Goal: Find specific page/section: Find specific page/section

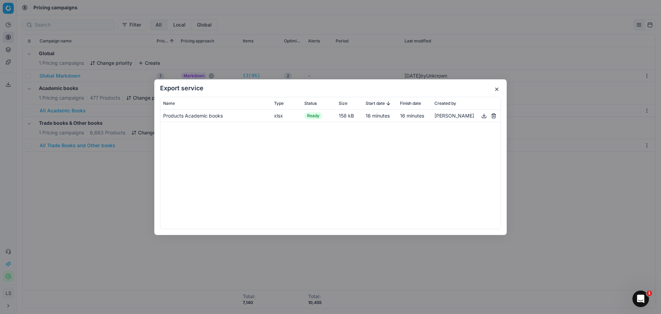
click at [495, 89] on button "button" at bounding box center [497, 89] width 8 height 8
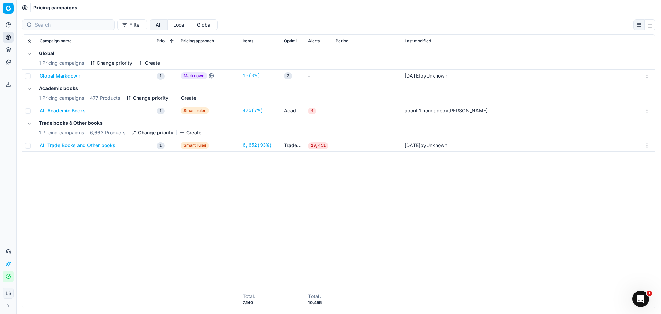
click at [77, 110] on button "All Academic Books" at bounding box center [63, 110] width 46 height 7
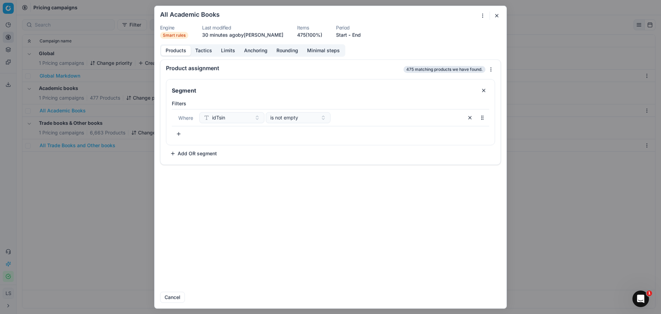
click at [497, 15] on button "button" at bounding box center [497, 15] width 8 height 8
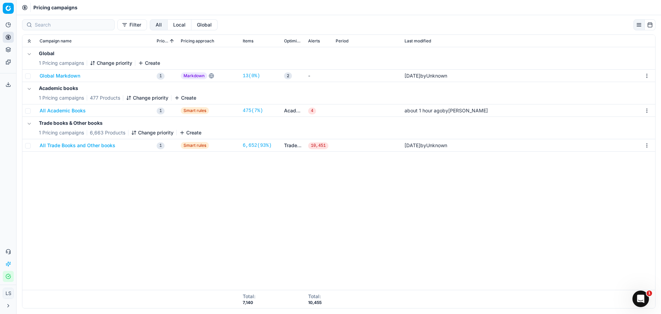
click at [54, 112] on button "All Academic Books" at bounding box center [63, 110] width 46 height 7
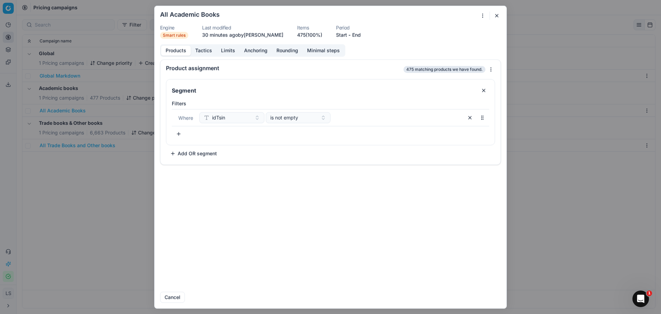
click at [496, 18] on button "button" at bounding box center [497, 15] width 8 height 8
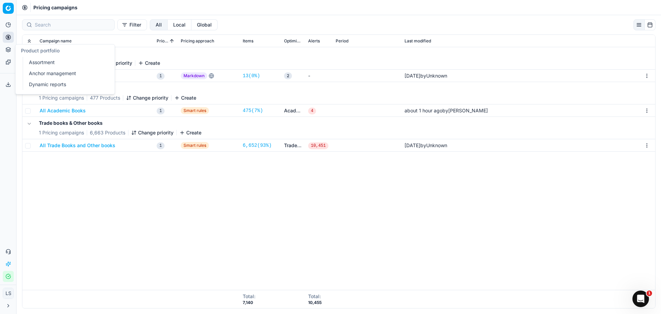
click at [42, 82] on link "Dynamic reports" at bounding box center [66, 85] width 80 height 10
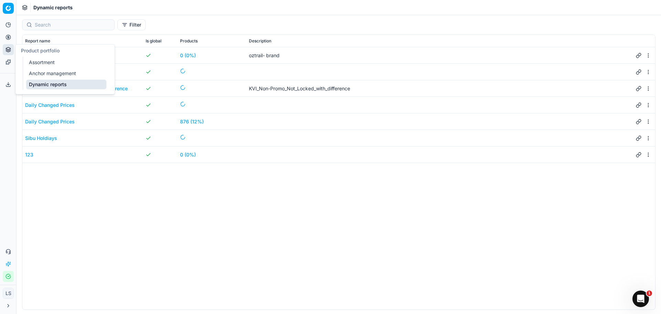
click at [48, 61] on link "Assortment" at bounding box center [66, 63] width 80 height 10
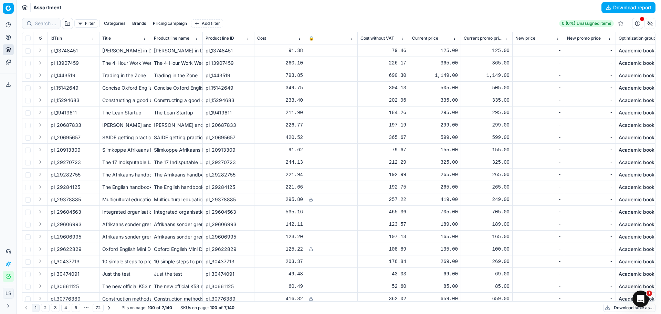
click at [81, 24] on button "Filter" at bounding box center [86, 23] width 24 height 8
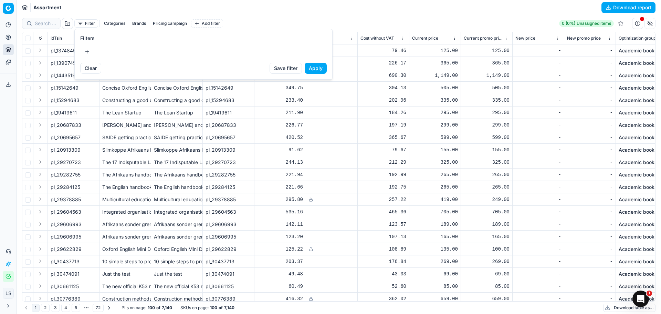
click at [84, 49] on button "button" at bounding box center [87, 51] width 14 height 11
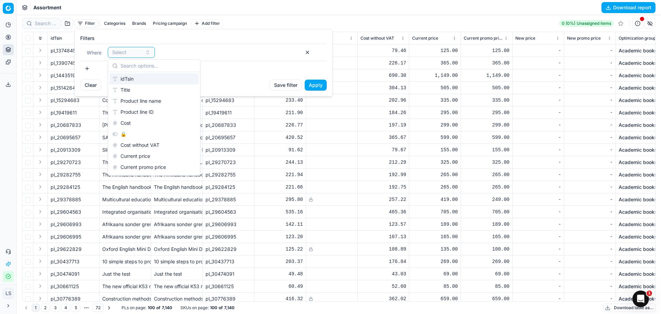
click at [135, 80] on div "idTsin" at bounding box center [154, 78] width 89 height 11
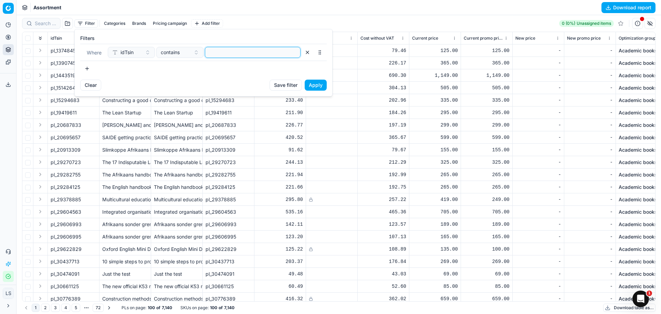
click at [214, 53] on input at bounding box center [253, 52] width 90 height 10
click at [316, 83] on button "Apply" at bounding box center [316, 85] width 22 height 11
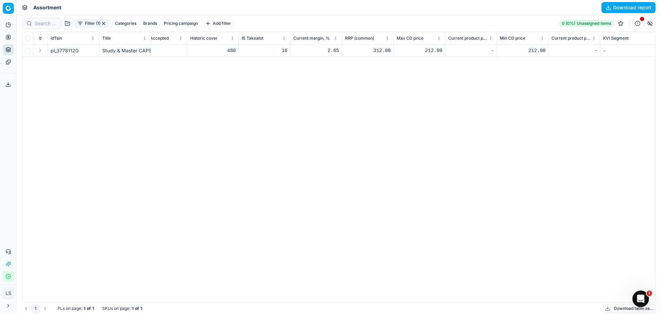
scroll to position [0, 2872]
click at [88, 24] on button "Filter (1)" at bounding box center [91, 23] width 35 height 8
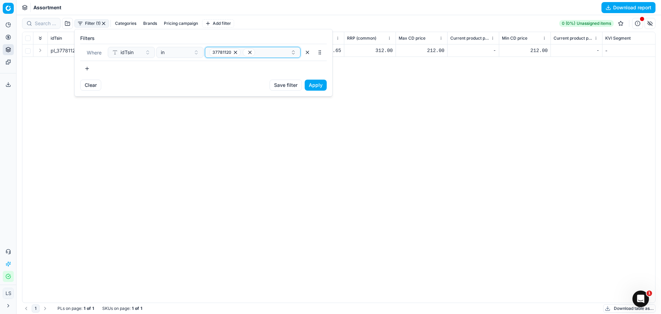
click at [235, 51] on icon "button" at bounding box center [236, 53] width 6 height 6
click at [255, 53] on div "button" at bounding box center [249, 52] width 81 height 8
type input "91104636"
click at [240, 81] on div "91104636" at bounding box center [253, 78] width 93 height 11
click at [312, 85] on button "Apply" at bounding box center [316, 85] width 22 height 11
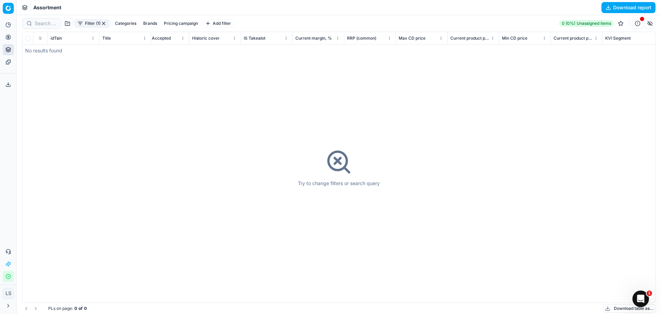
click at [79, 22] on button "Filter (1)" at bounding box center [91, 23] width 35 height 8
